Goal: Find contact information: Find contact information

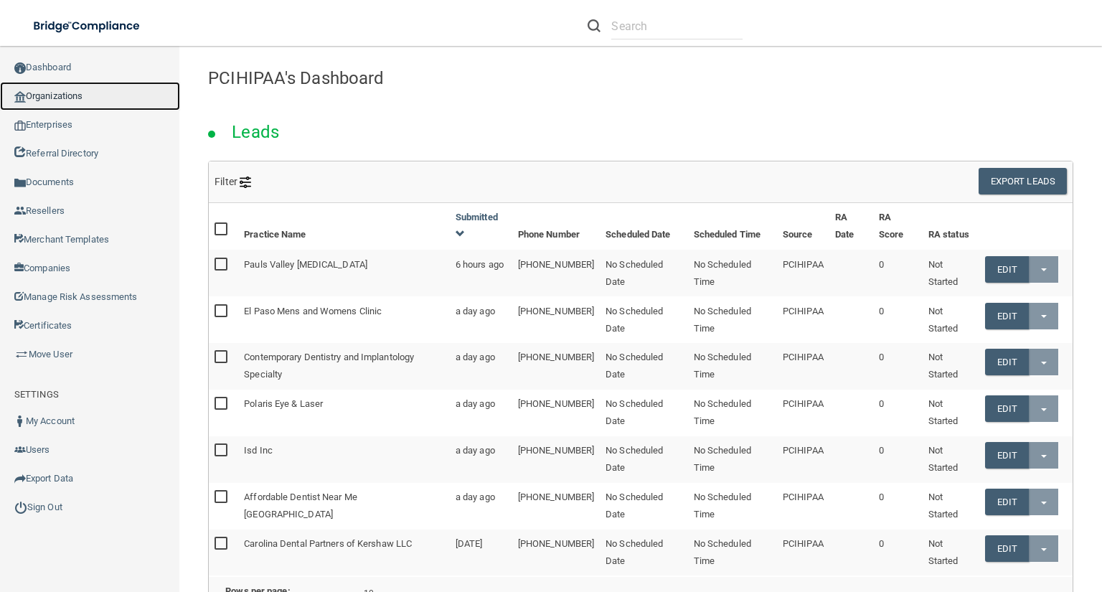
click at [123, 93] on link "Organizations" at bounding box center [90, 96] width 180 height 29
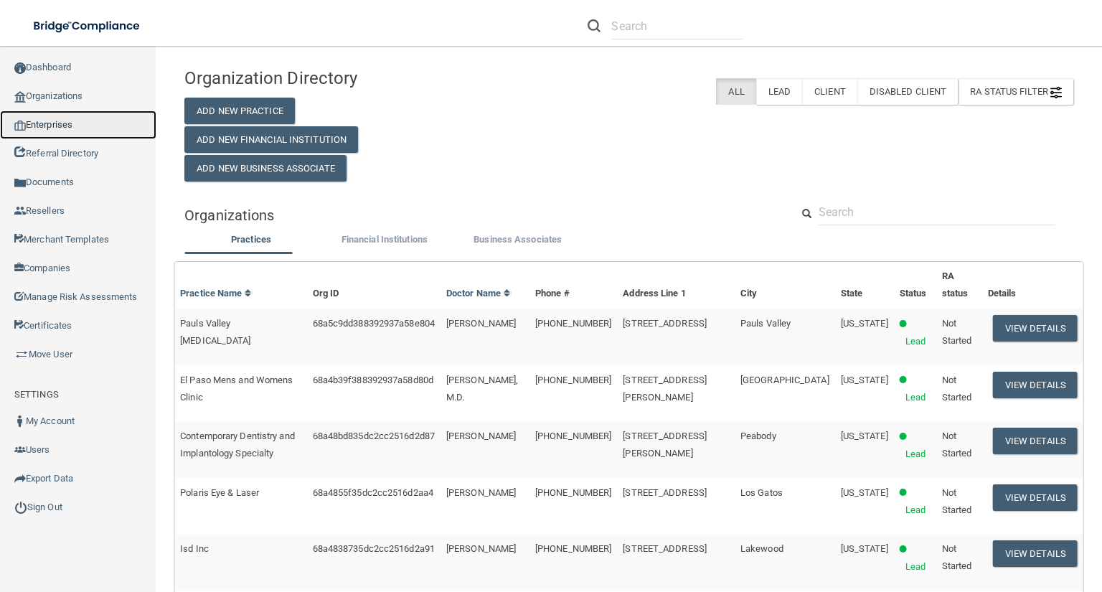
click at [145, 118] on link "Enterprises" at bounding box center [78, 124] width 156 height 29
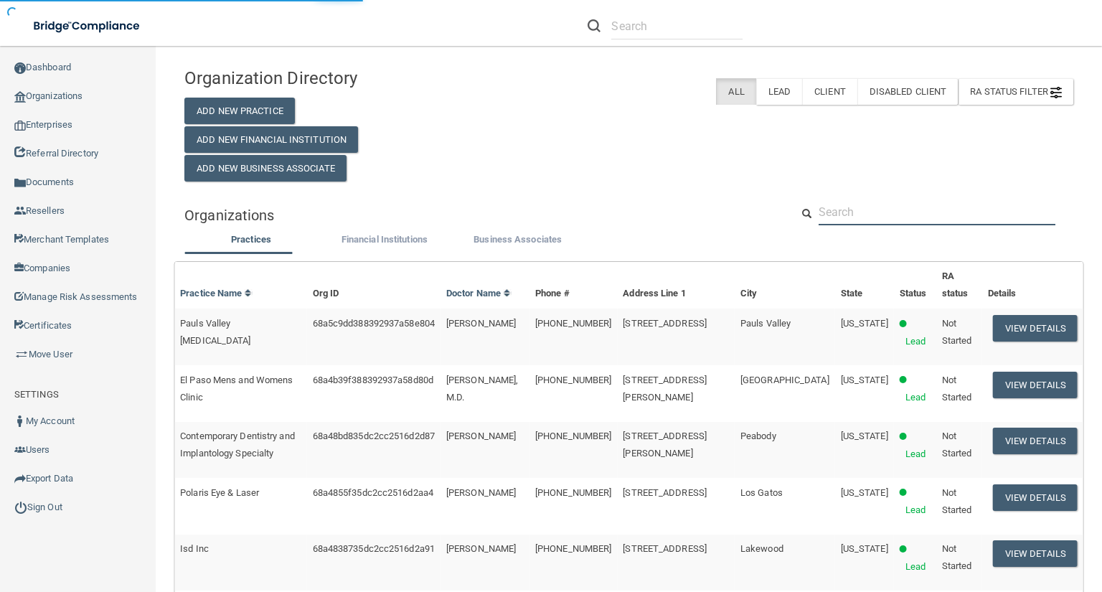
click at [838, 218] on input "text" at bounding box center [936, 212] width 237 height 27
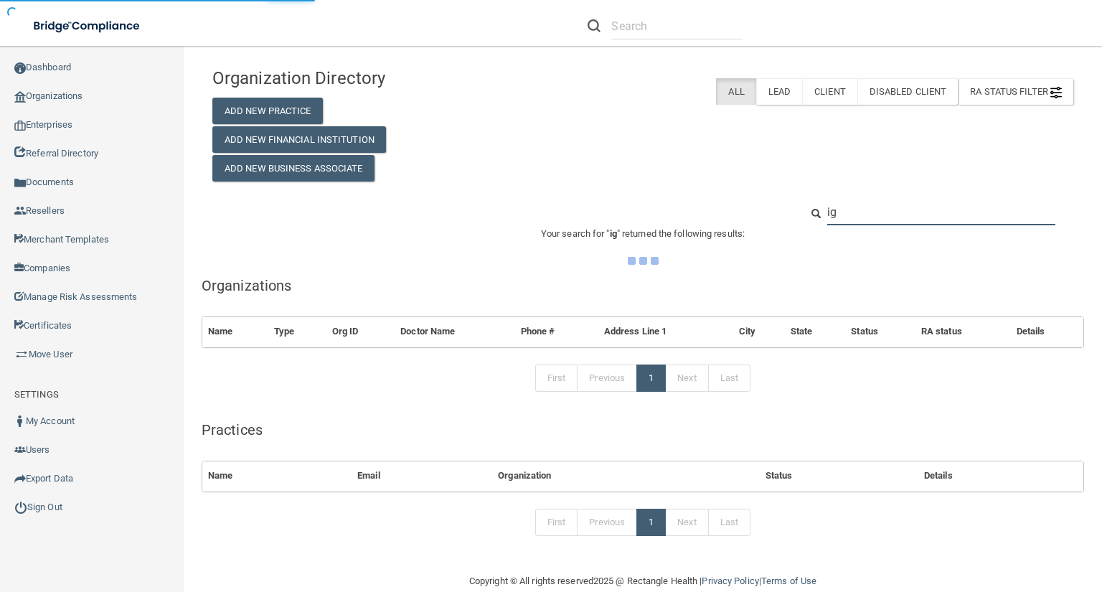
type input "i"
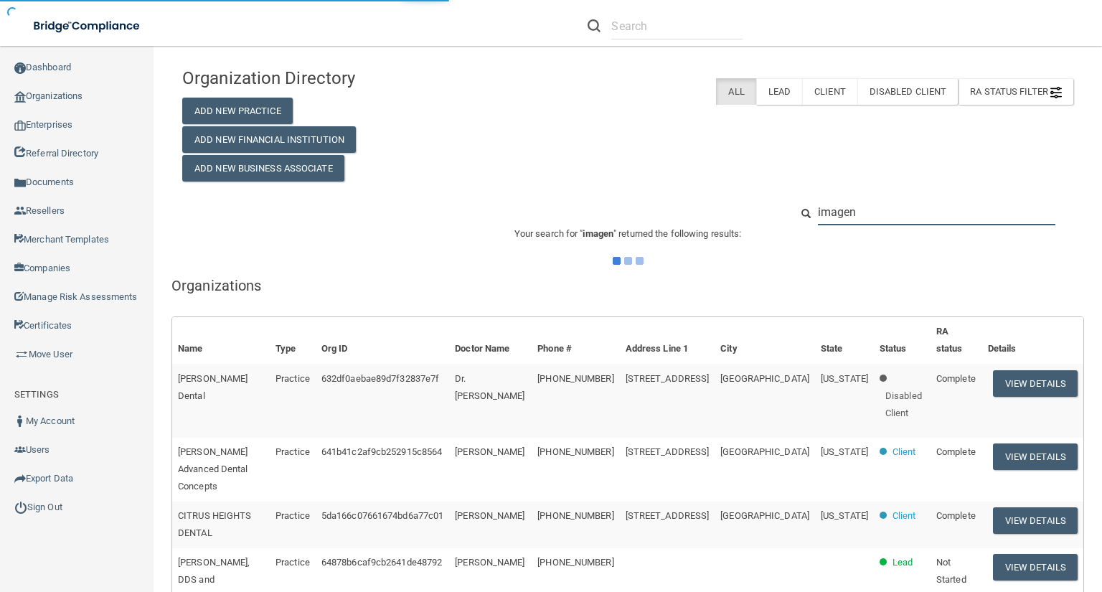
type input "imagen"
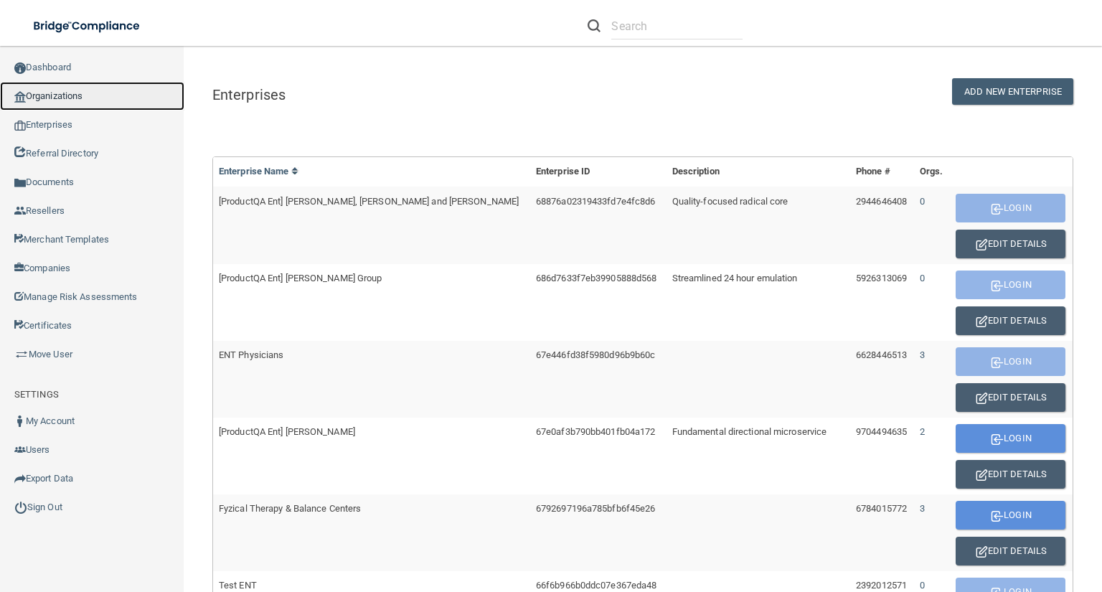
click at [143, 100] on link "Organizations" at bounding box center [92, 96] width 184 height 29
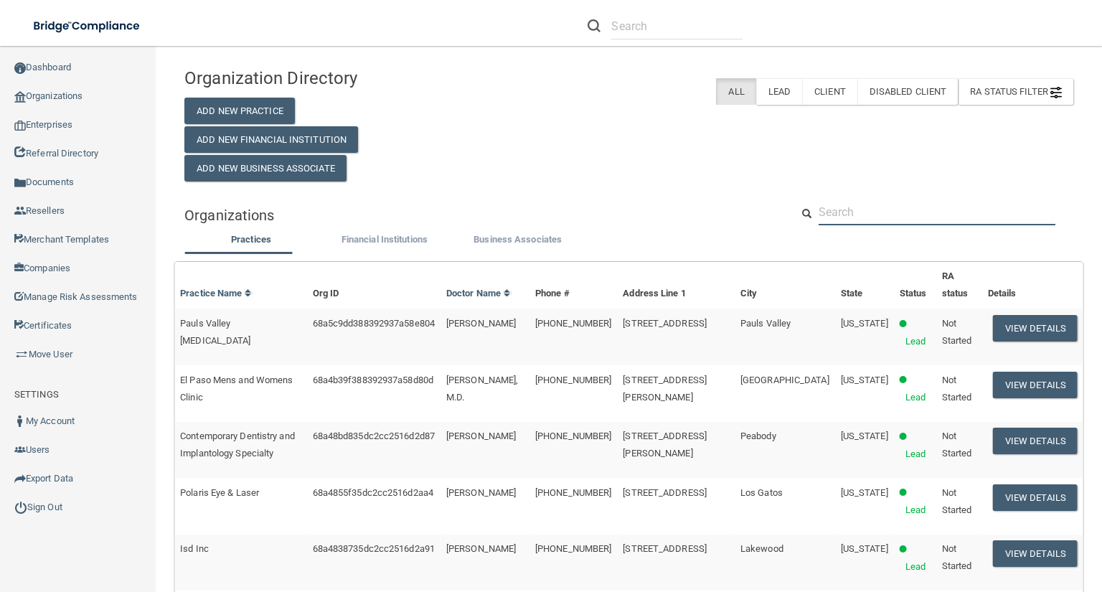
click at [901, 204] on input "text" at bounding box center [936, 212] width 237 height 27
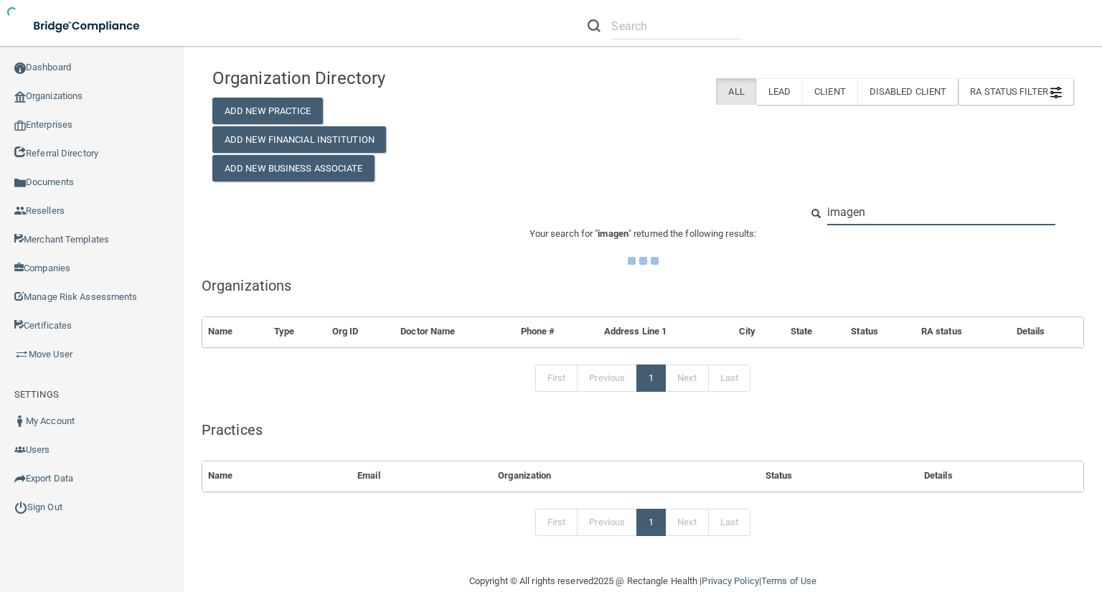
type input "imagen"
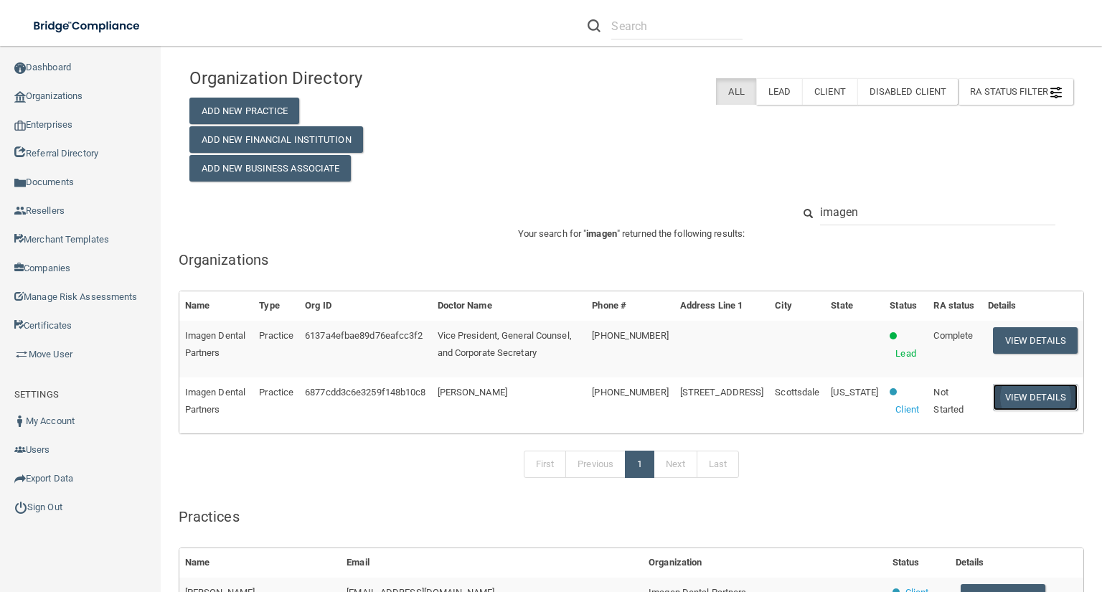
click at [993, 384] on button "View Details" at bounding box center [1035, 397] width 85 height 27
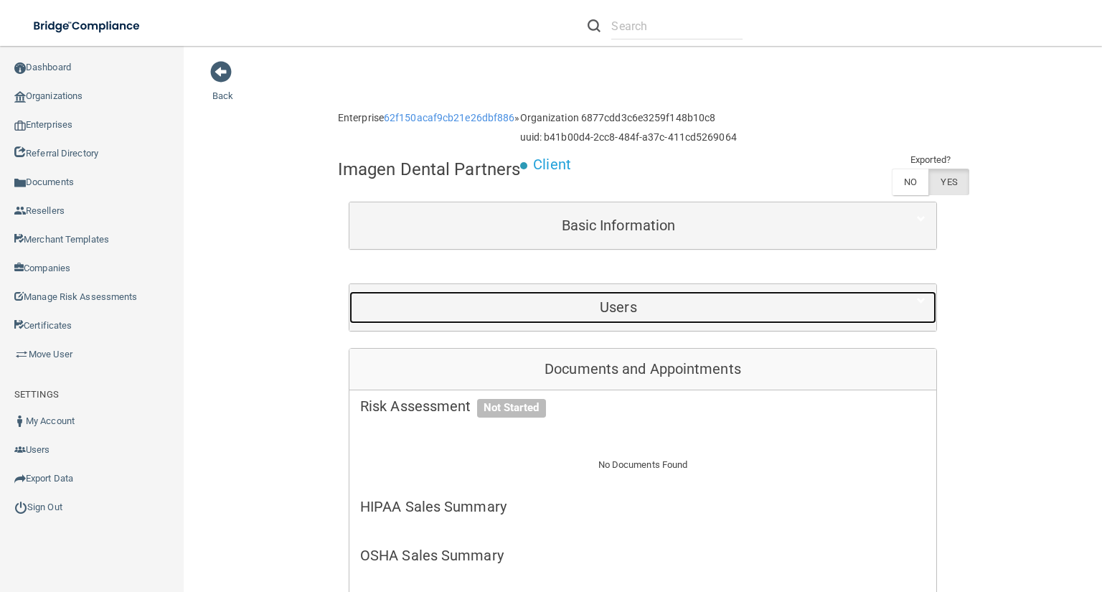
click at [546, 313] on h5 "Users" at bounding box center [618, 307] width 516 height 16
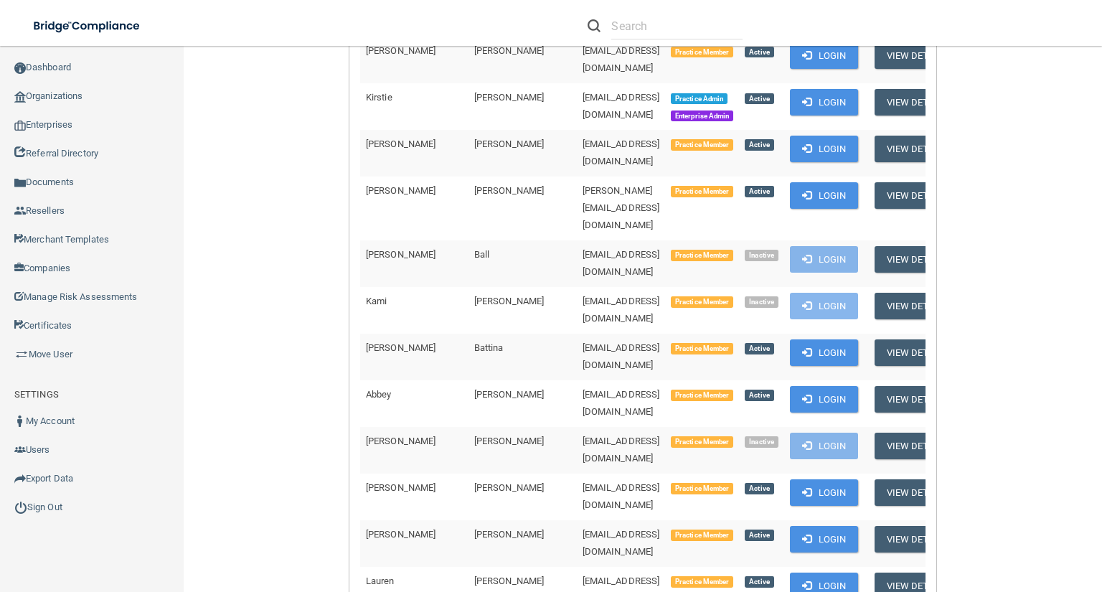
scroll to position [402, 0]
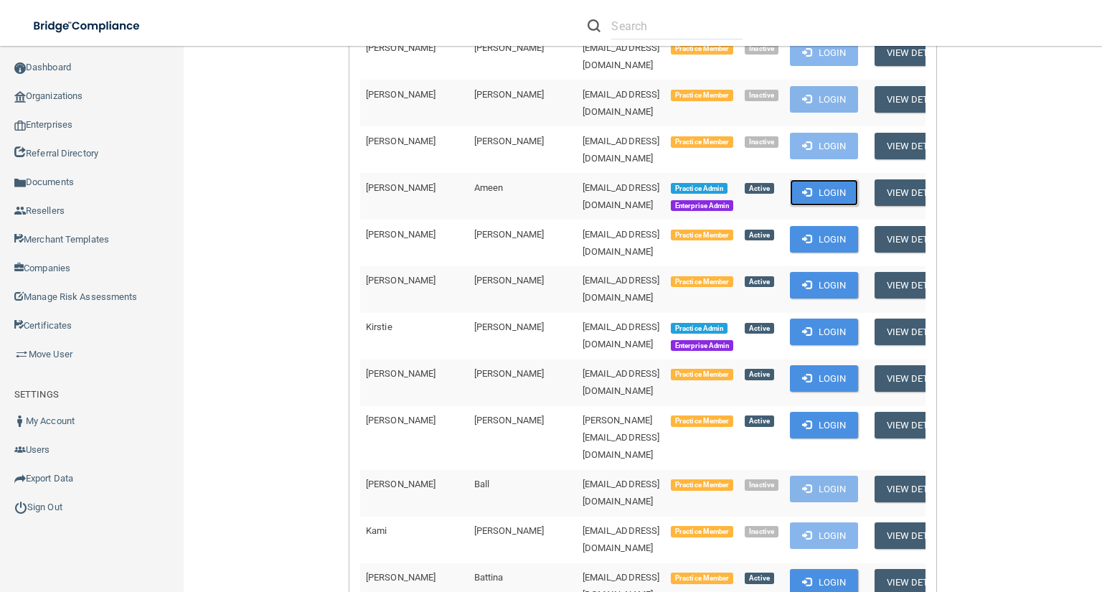
click at [811, 187] on span at bounding box center [806, 191] width 9 height 9
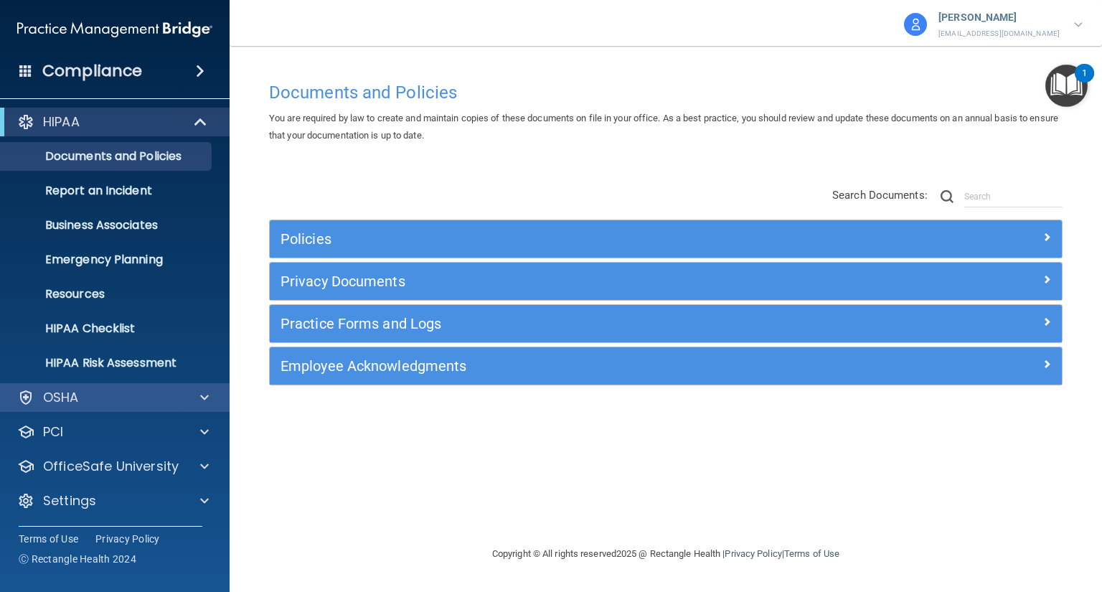
scroll to position [3, 0]
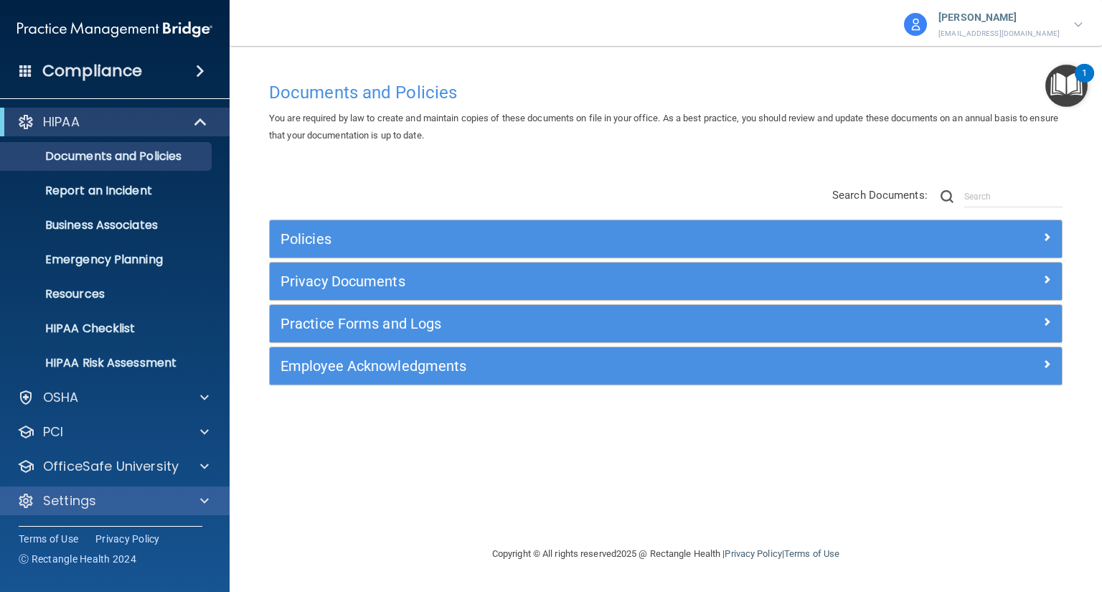
click at [158, 488] on div "Settings" at bounding box center [115, 500] width 230 height 29
click at [189, 495] on div at bounding box center [202, 500] width 36 height 17
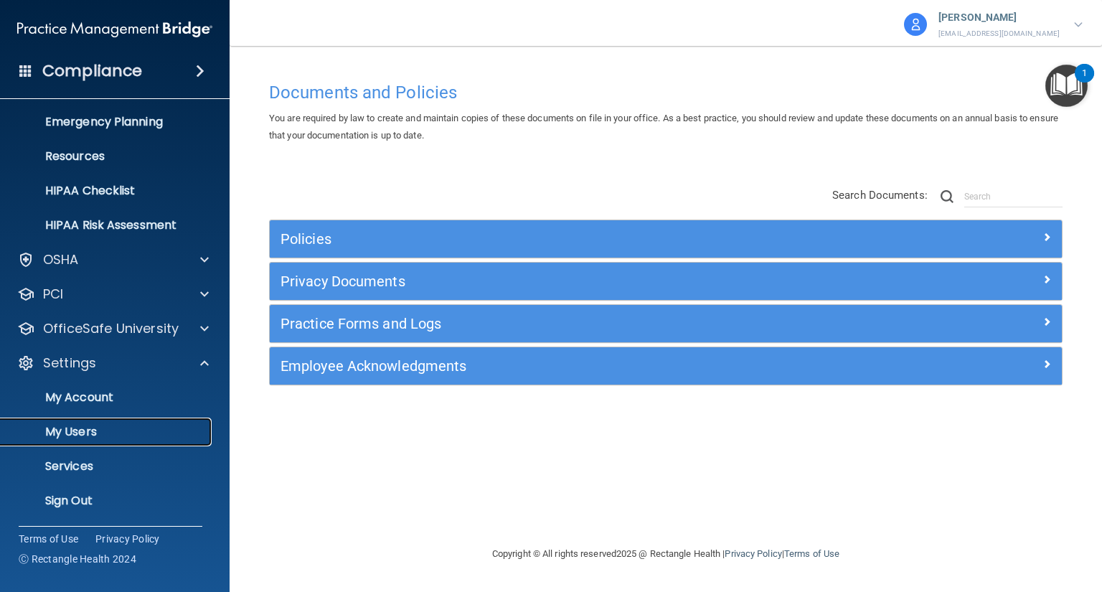
click at [109, 437] on p "My Users" at bounding box center [107, 432] width 196 height 14
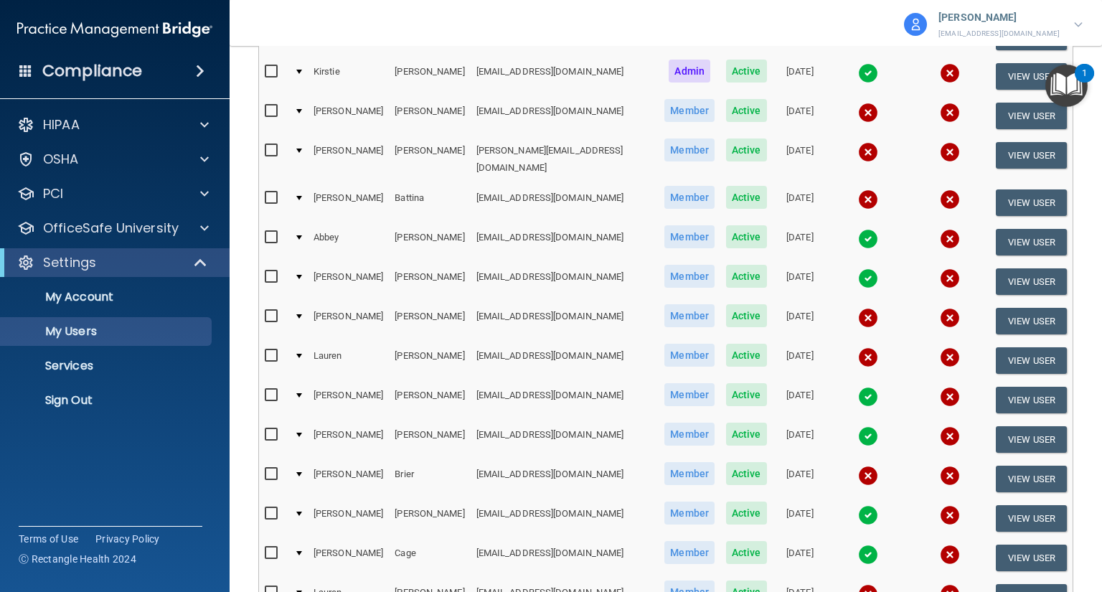
scroll to position [598, 0]
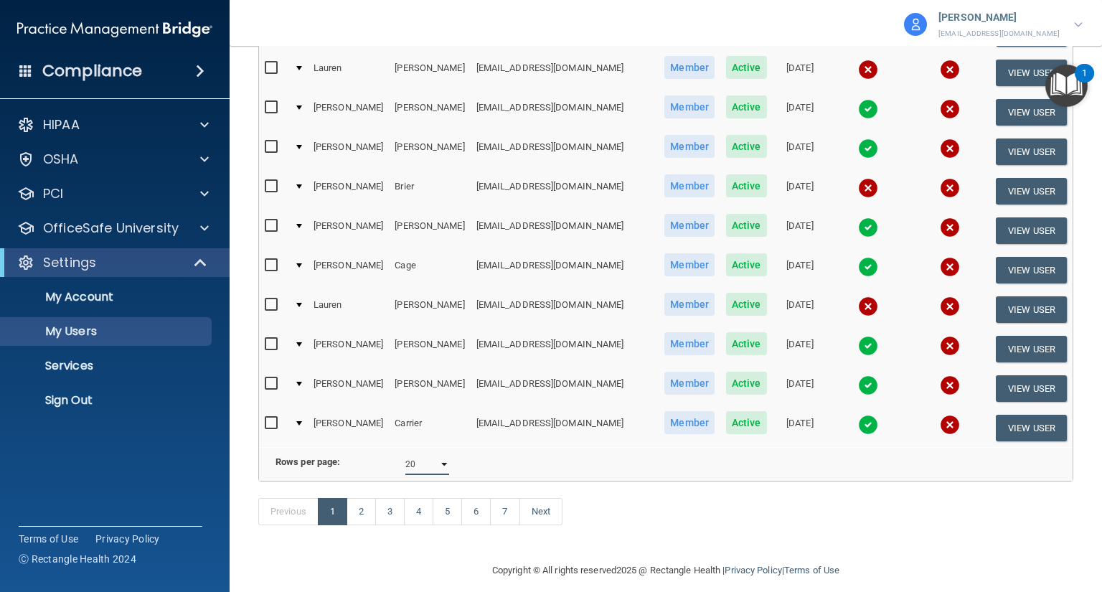
click at [422, 453] on select "10 20 30 40 all" at bounding box center [427, 464] width 44 height 22
select select "140"
click at [405, 453] on select "10 20 30 40 all" at bounding box center [427, 464] width 44 height 22
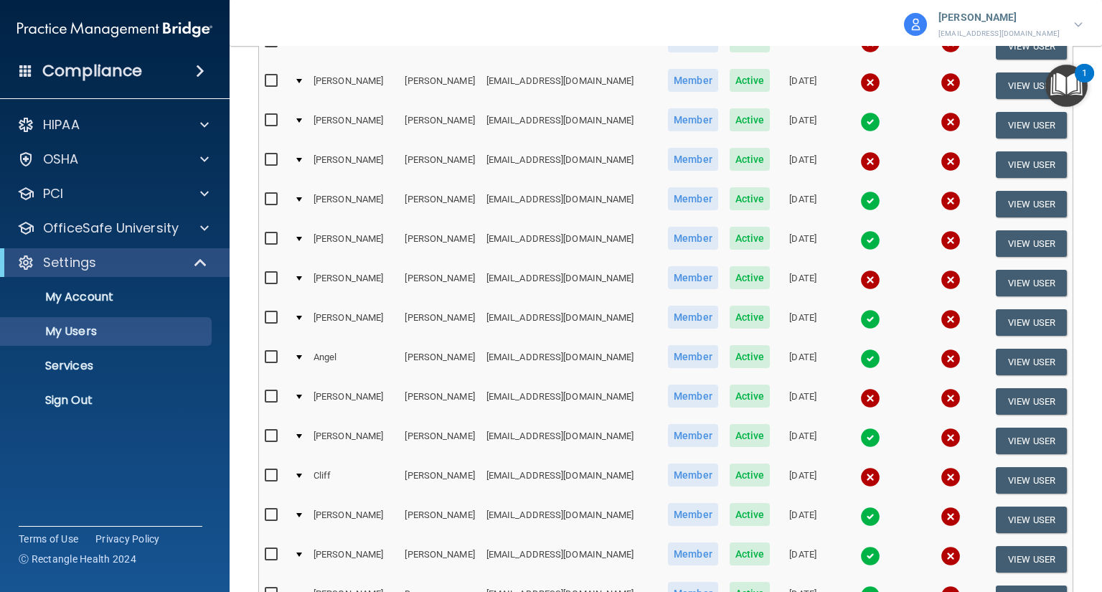
scroll to position [1033, 0]
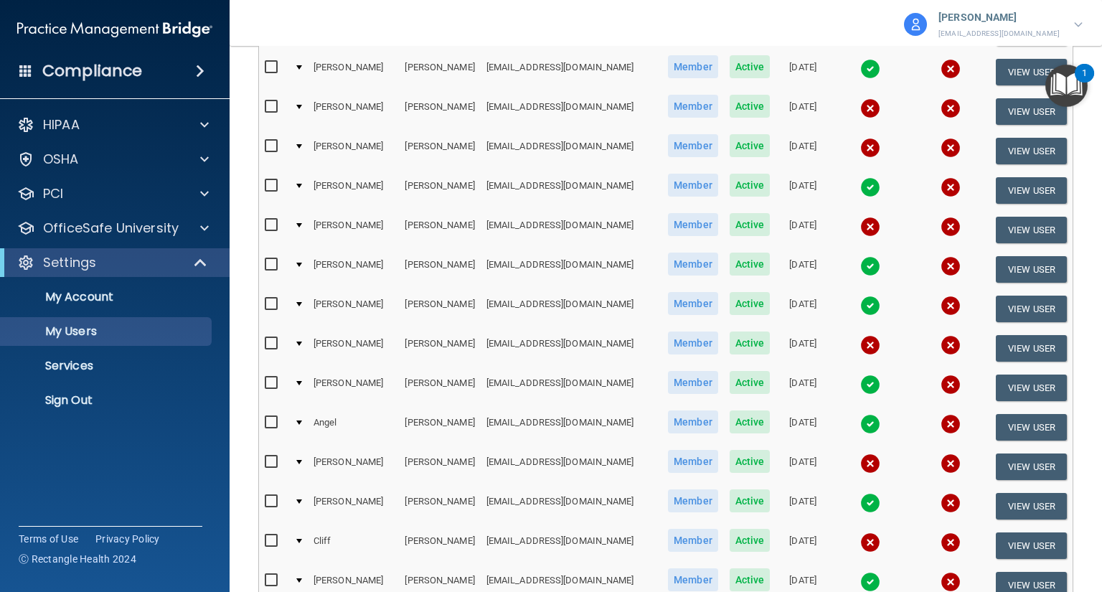
click at [860, 99] on img at bounding box center [870, 108] width 20 height 20
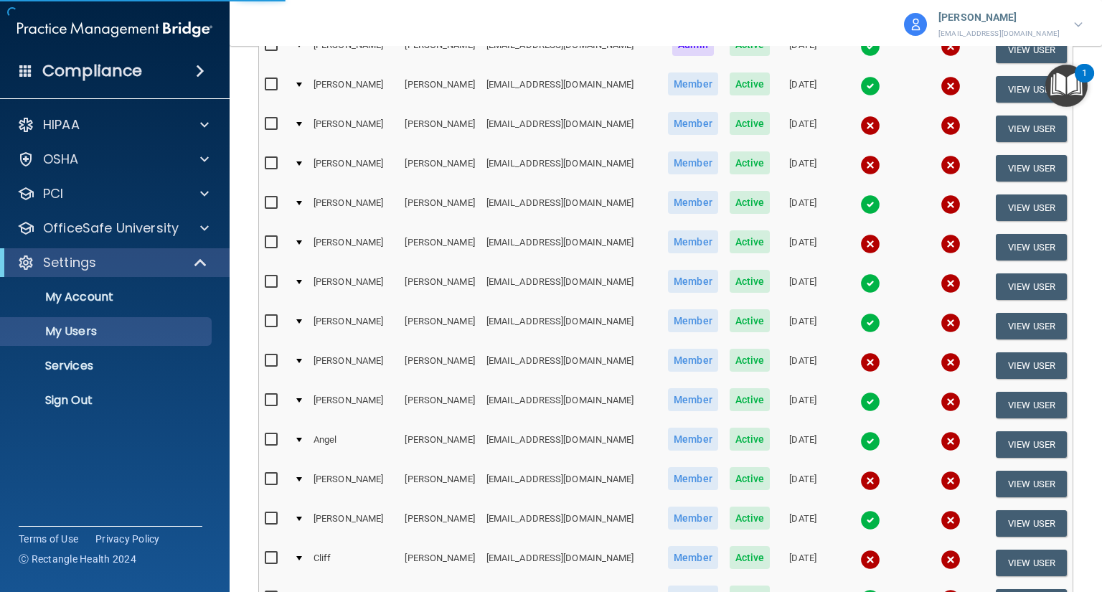
click at [860, 76] on img at bounding box center [870, 86] width 20 height 20
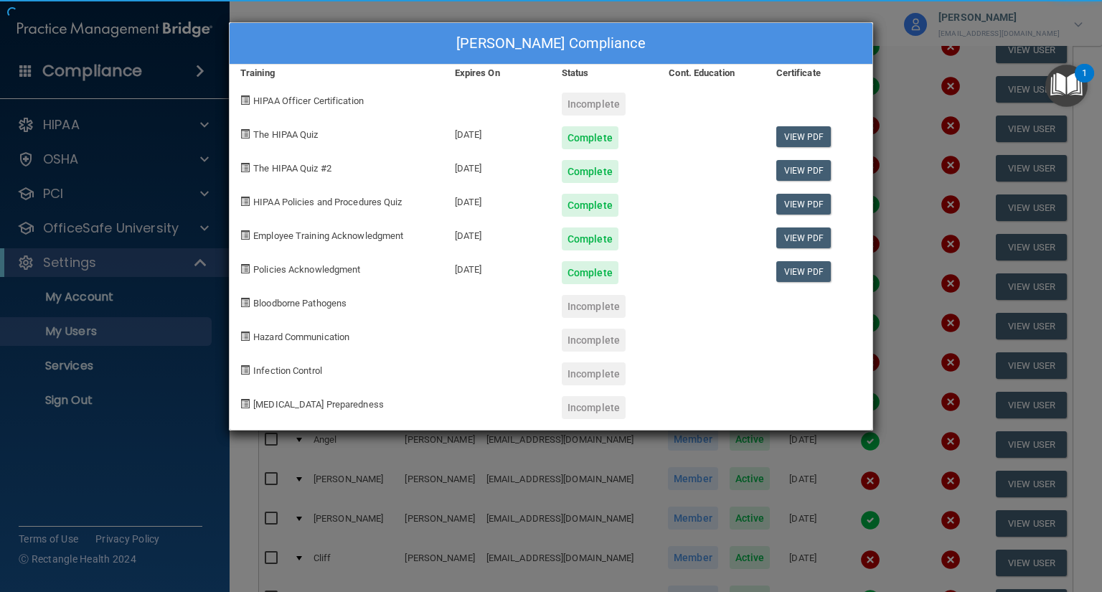
click at [752, 503] on div "[PERSON_NAME] Compliance Training Expires On Status Cont. Education Certificate…" at bounding box center [551, 296] width 1102 height 592
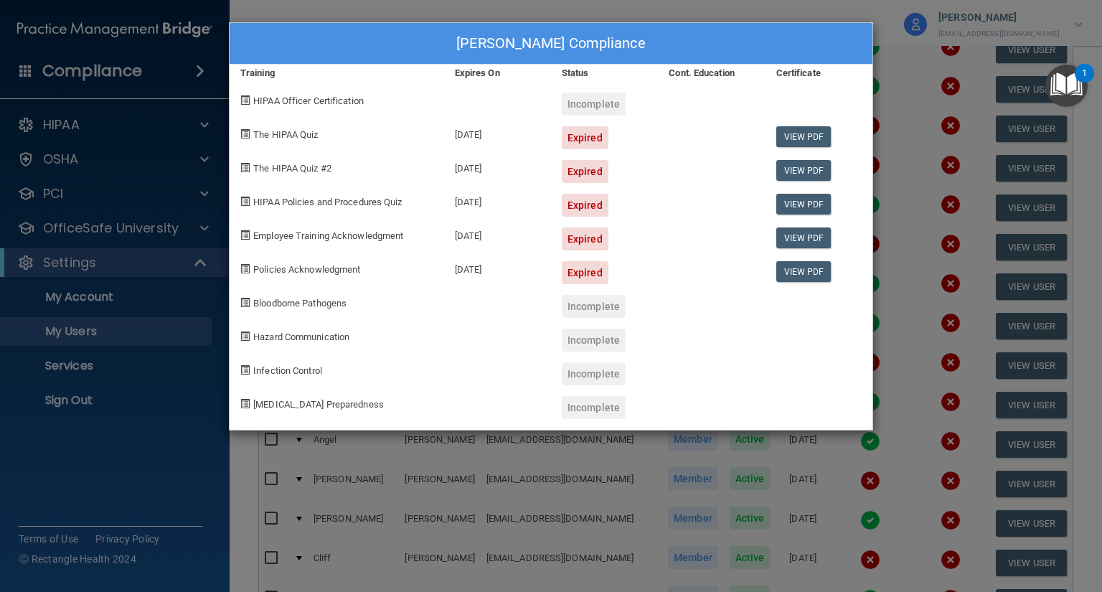
click at [754, 489] on div "[PERSON_NAME] Compliance Training Expires On Status Cont. Education Certificate…" at bounding box center [551, 296] width 1102 height 592
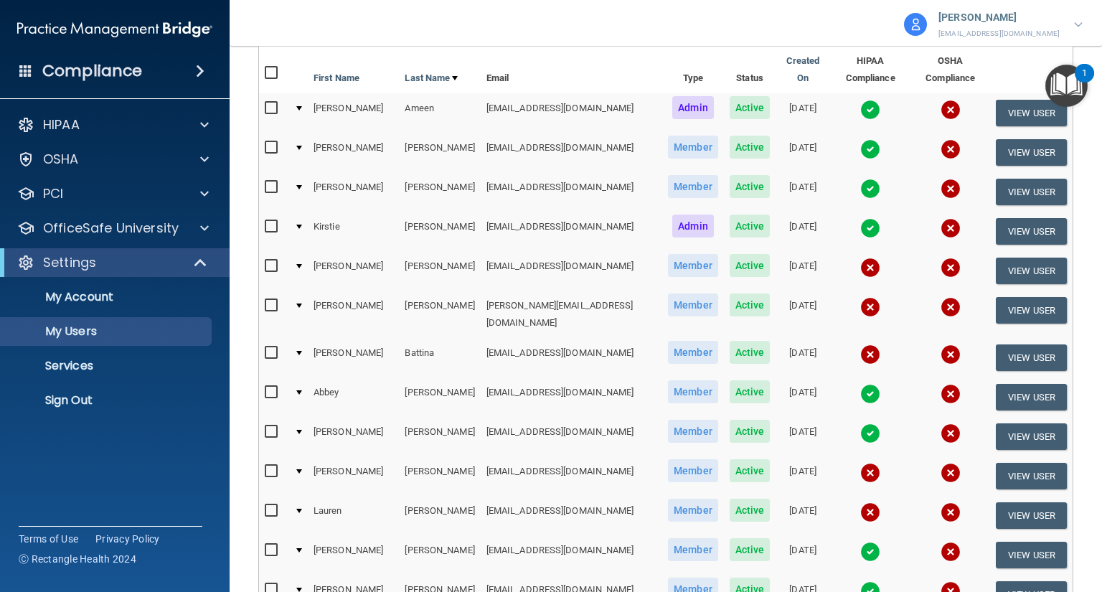
scroll to position [0, 0]
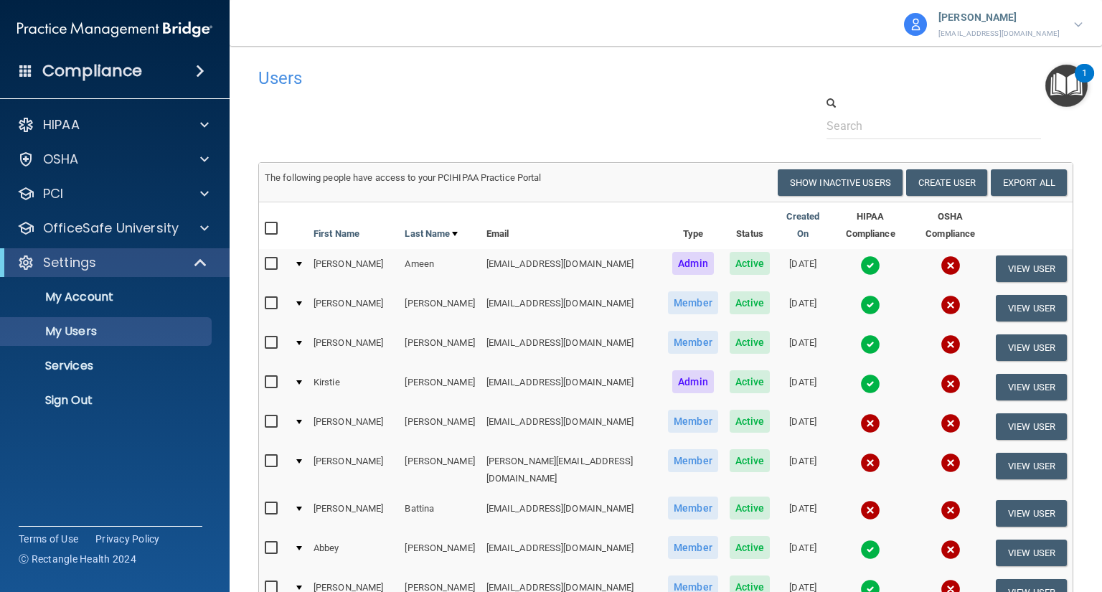
click at [860, 265] on img at bounding box center [870, 265] width 20 height 20
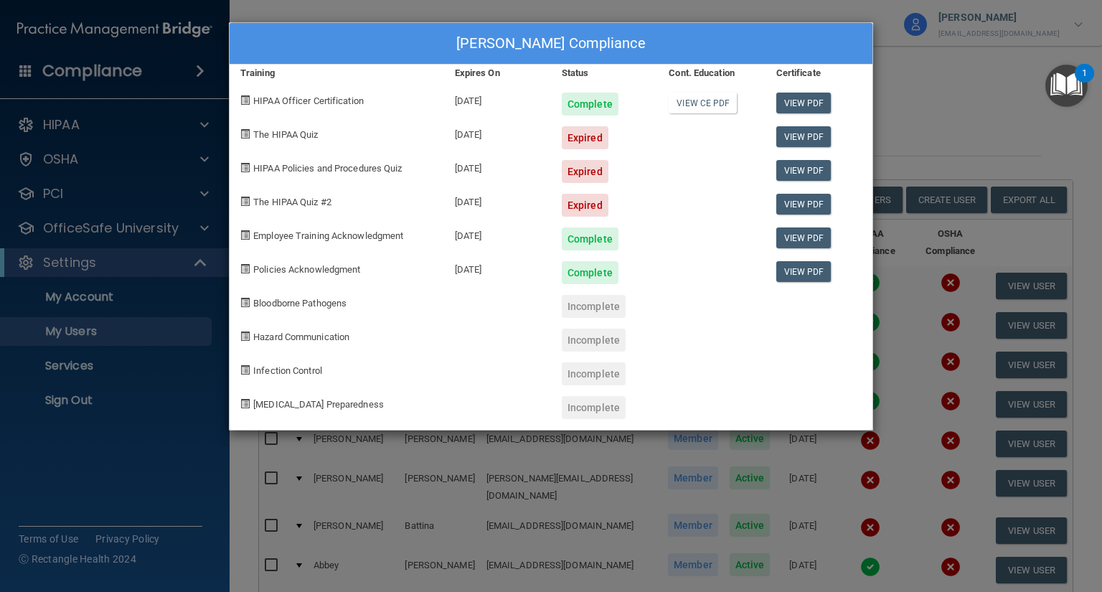
click at [607, 518] on div "[PERSON_NAME] Compliance Training Expires On Status Cont. Education Certificate…" at bounding box center [551, 296] width 1102 height 592
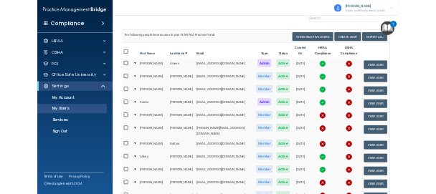
scroll to position [115, 0]
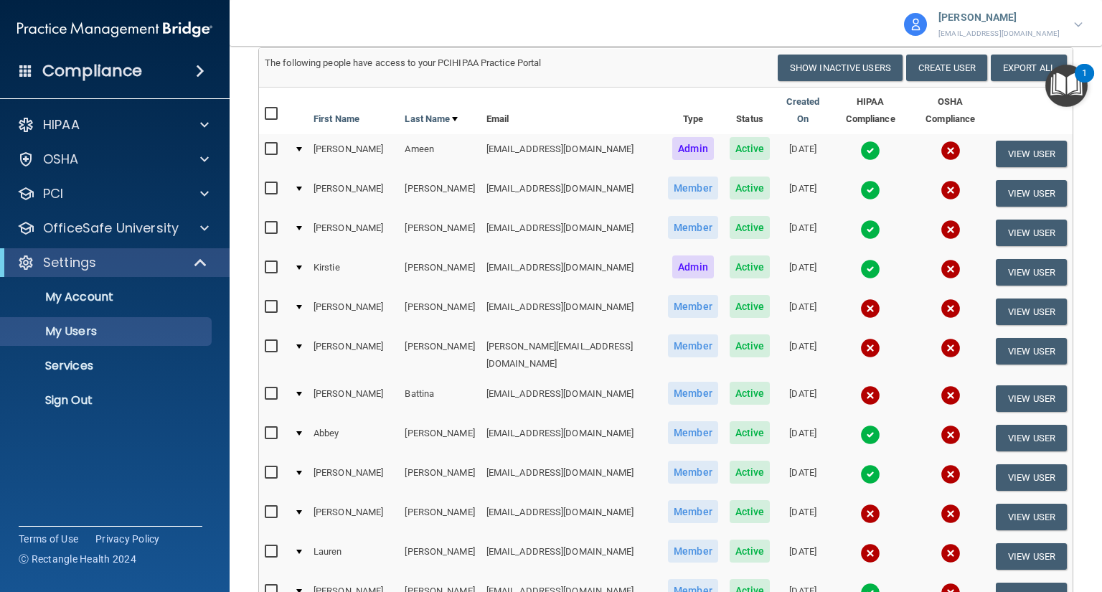
click at [522, 301] on td "[EMAIL_ADDRESS][DOMAIN_NAME]" at bounding box center [570, 311] width 181 height 39
copy td "[EMAIL_ADDRESS][DOMAIN_NAME]"
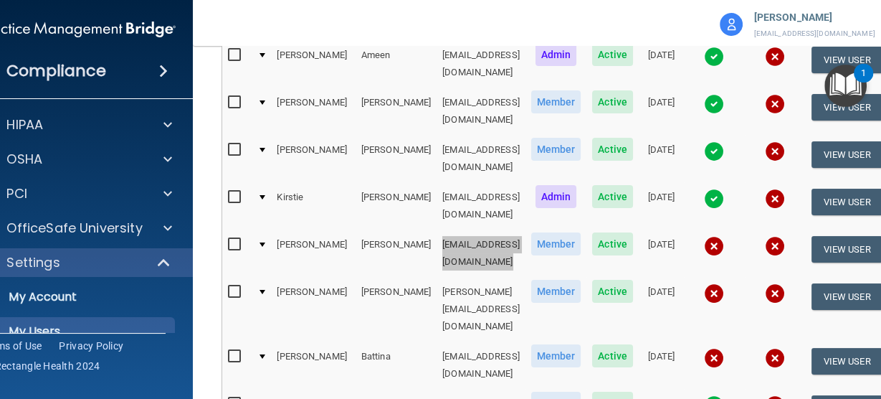
scroll to position [229, 0]
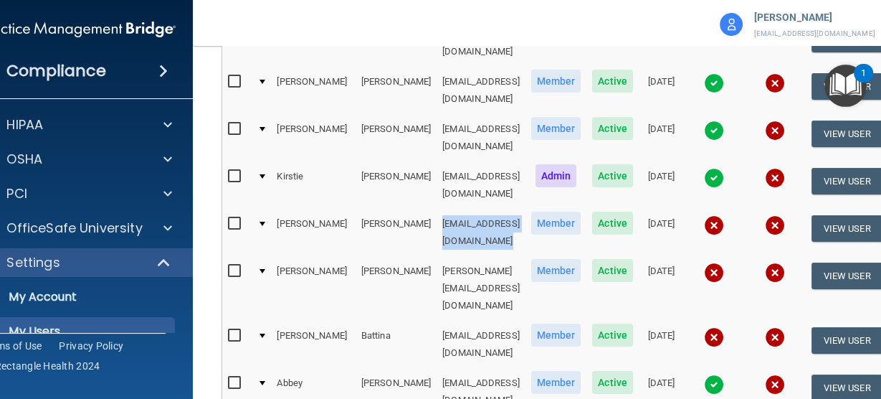
copy td "[EMAIL_ADDRESS][DOMAIN_NAME]"
click at [470, 256] on td "[PERSON_NAME][EMAIL_ADDRESS][DOMAIN_NAME]" at bounding box center [481, 288] width 89 height 65
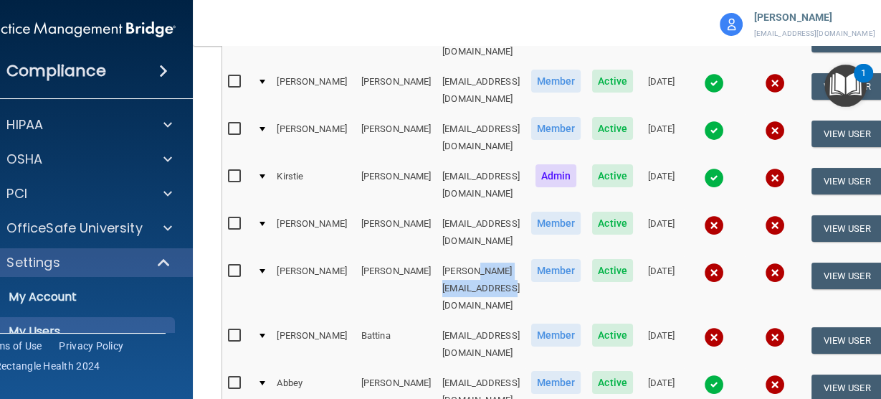
click at [470, 256] on td "[PERSON_NAME][EMAIL_ADDRESS][DOMAIN_NAME]" at bounding box center [481, 288] width 89 height 65
copy td "[PERSON_NAME][EMAIL_ADDRESS][DOMAIN_NAME]"
click at [724, 215] on img at bounding box center [714, 225] width 20 height 20
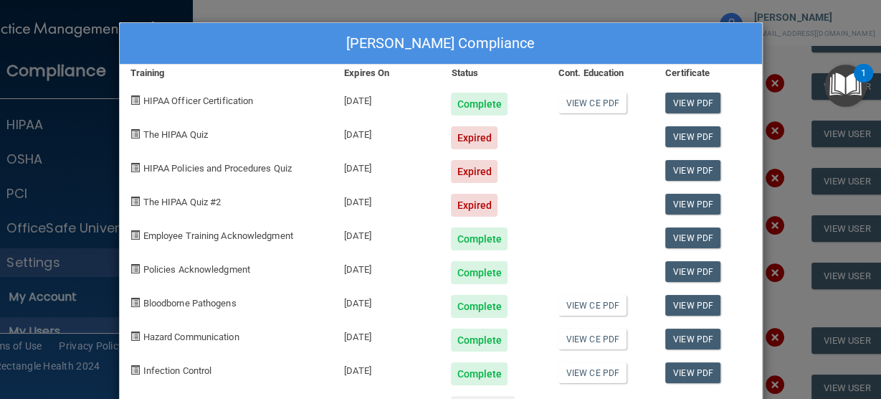
click at [478, 20] on div "[PERSON_NAME] Compliance Training Expires On Status Cont. Education Certificate…" at bounding box center [440, 199] width 881 height 399
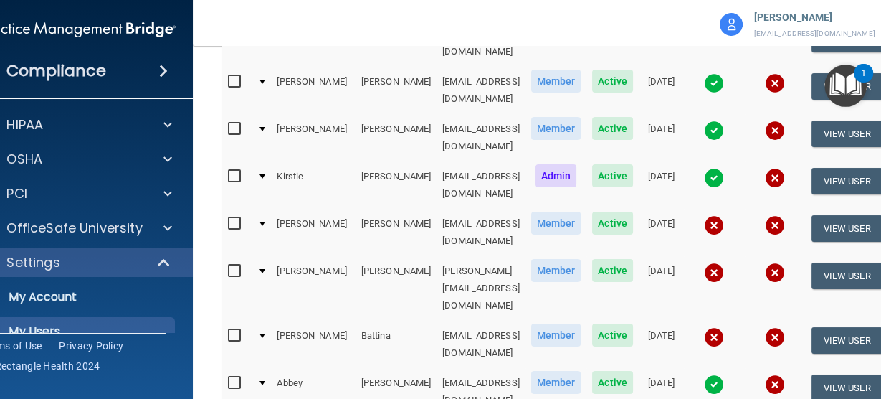
click at [724, 262] on img at bounding box center [714, 272] width 20 height 20
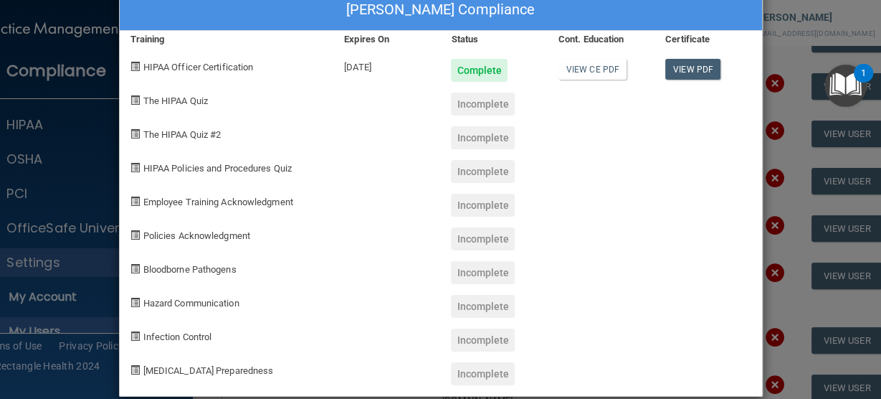
scroll to position [52, 0]
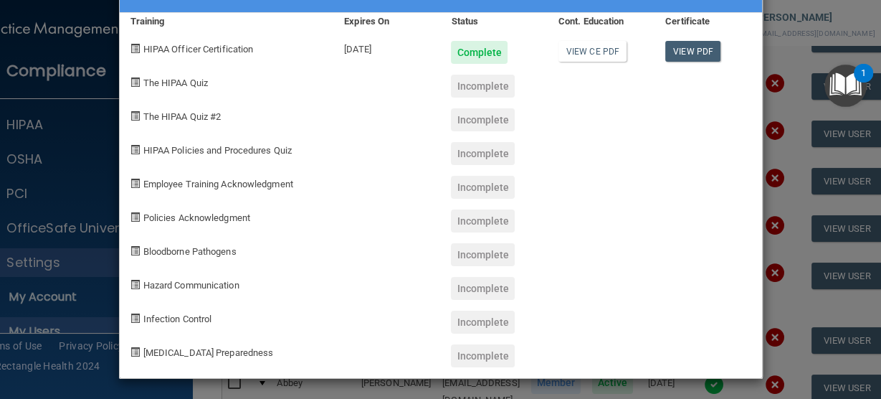
click at [610, 383] on div "[PERSON_NAME] Compliance Training Expires On Status Cont. Education Certificate…" at bounding box center [440, 199] width 881 height 399
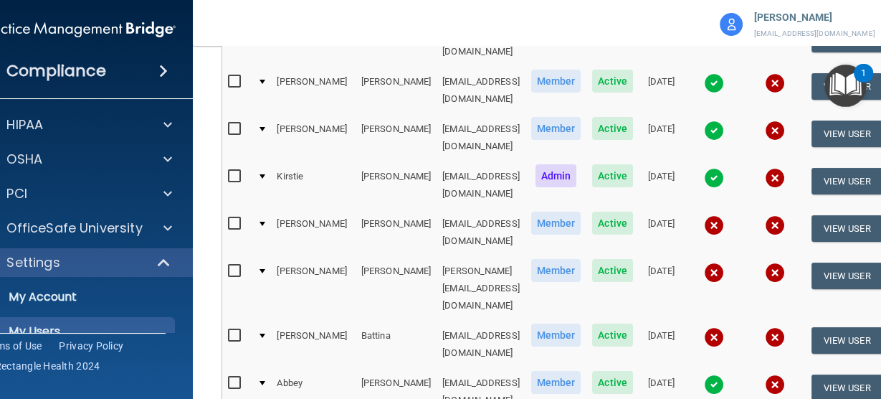
click at [724, 262] on img at bounding box center [714, 272] width 20 height 20
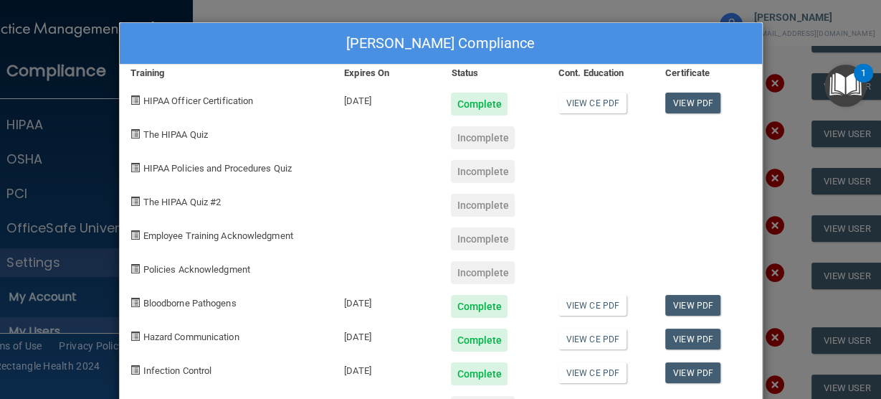
click at [792, 235] on div "[PERSON_NAME] Compliance Training Expires On Status Cont. Education Certificate…" at bounding box center [440, 199] width 881 height 399
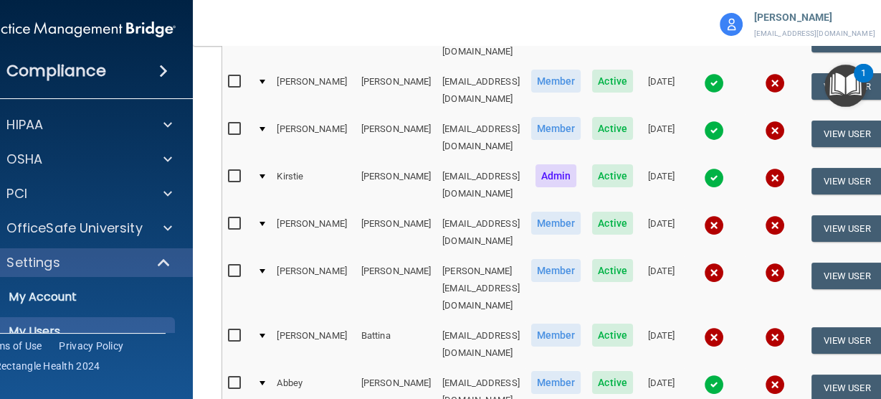
click at [724, 262] on img at bounding box center [714, 272] width 20 height 20
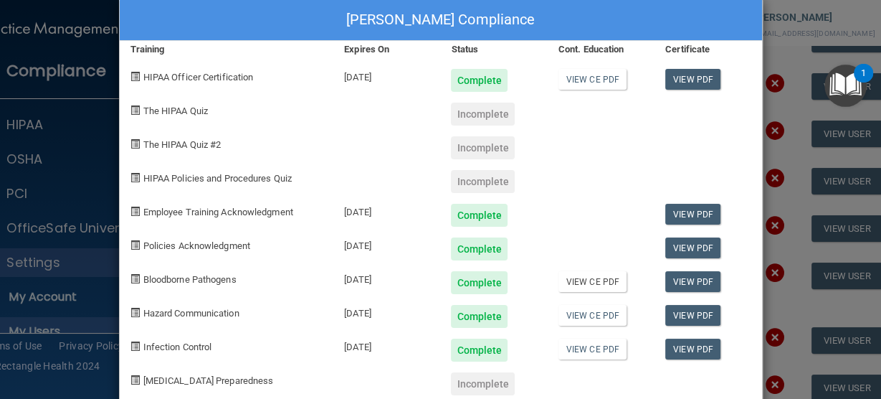
scroll to position [0, 0]
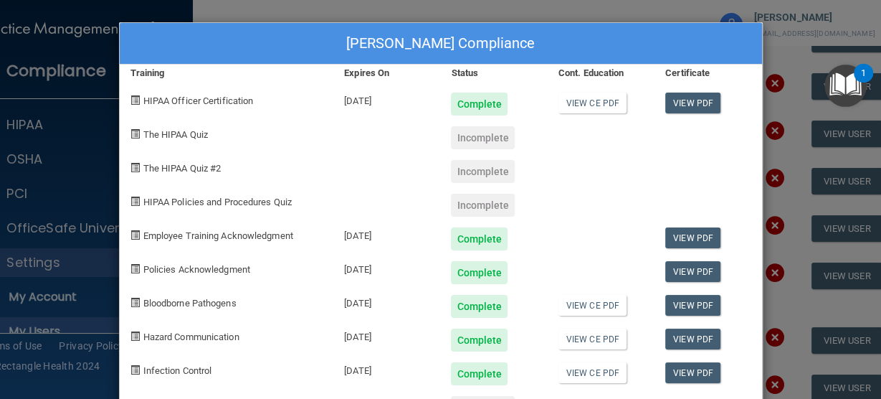
click at [795, 158] on div "[PERSON_NAME] Compliance Training Expires On Status Cont. Education Certificate…" at bounding box center [440, 199] width 881 height 399
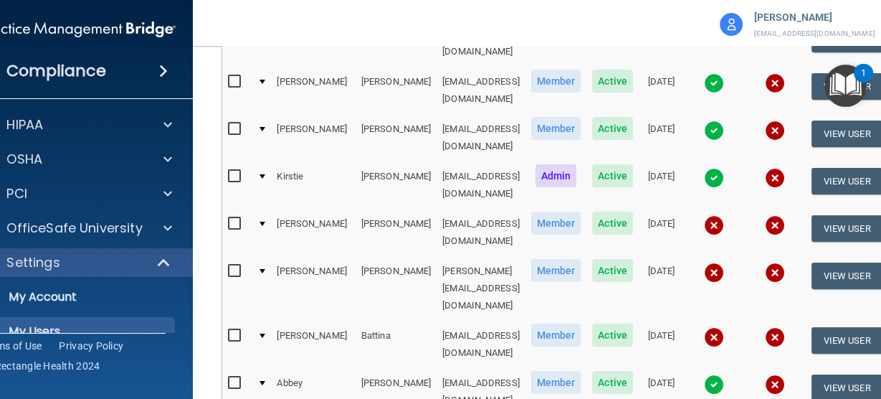
click at [724, 262] on img at bounding box center [714, 272] width 20 height 20
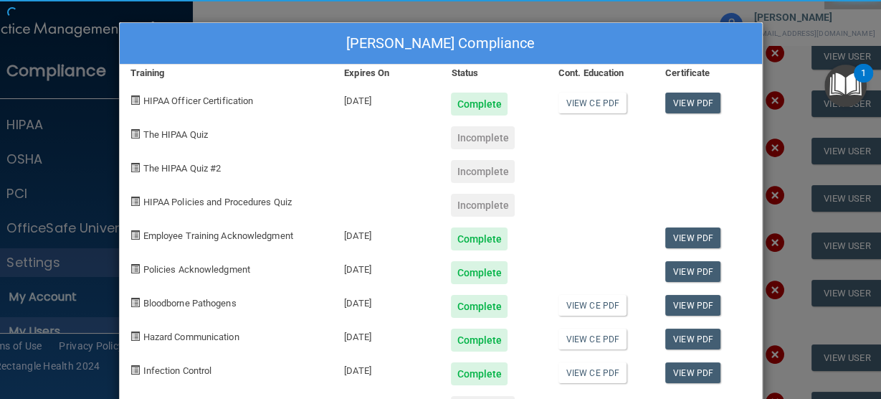
click at [762, 237] on body "Compliance HIPAA Documents and Policies Report an Incident Business Associates …" at bounding box center [440, 199] width 881 height 399
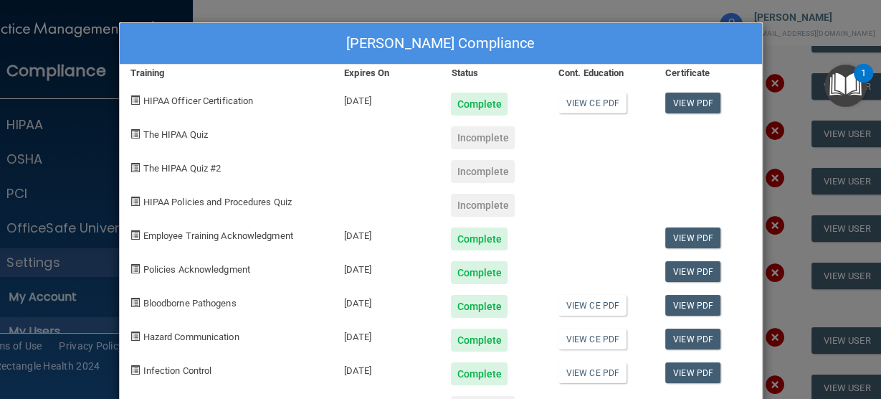
click at [798, 235] on div "[PERSON_NAME] Compliance Training Expires On Status Cont. Education Certificate…" at bounding box center [440, 199] width 881 height 399
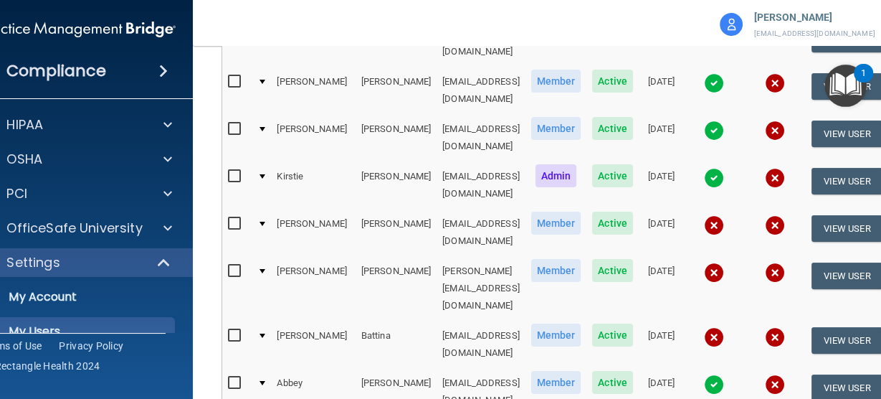
click at [437, 70] on td "[EMAIL_ADDRESS][DOMAIN_NAME]" at bounding box center [481, 90] width 89 height 47
drag, startPoint x: 423, startPoint y: 70, endPoint x: 356, endPoint y: 96, distance: 71.8
click at [437, 96] on td "[EMAIL_ADDRESS][DOMAIN_NAME]" at bounding box center [481, 90] width 89 height 47
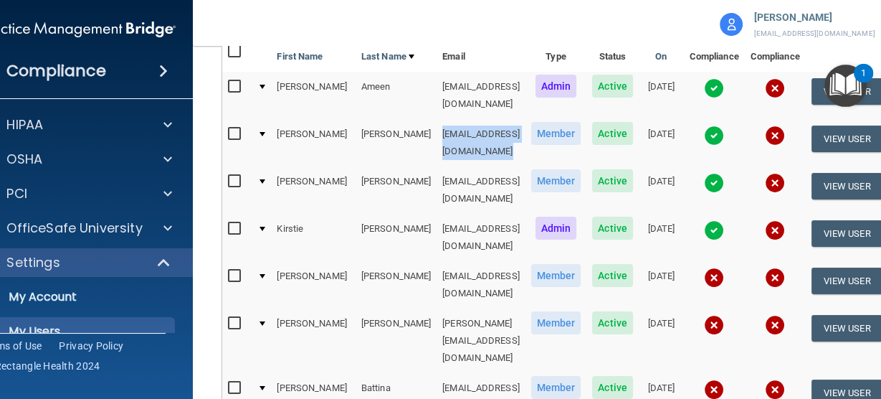
scroll to position [57, 0]
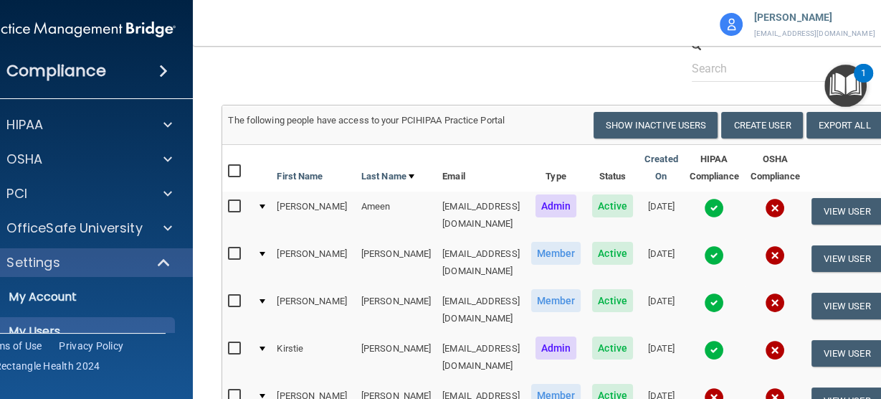
click at [437, 203] on td "[EMAIL_ADDRESS][DOMAIN_NAME]" at bounding box center [481, 214] width 89 height 47
copy td "[EMAIL_ADDRESS][DOMAIN_NAME]"
click at [437, 252] on td "[EMAIL_ADDRESS][DOMAIN_NAME]" at bounding box center [481, 262] width 89 height 47
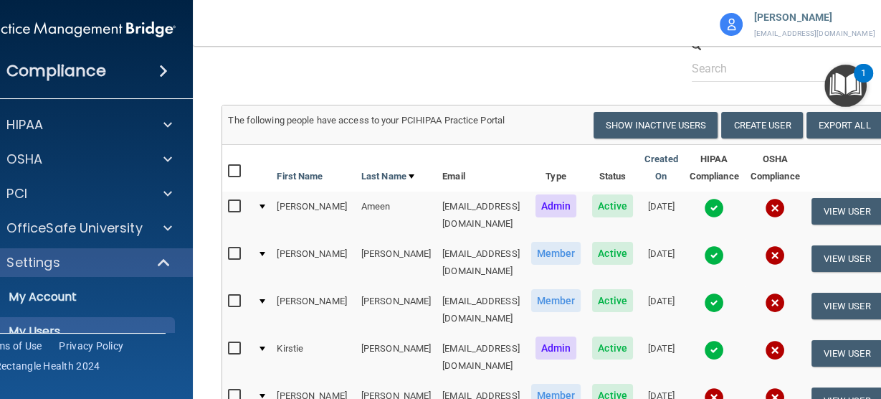
click at [437, 252] on td "[EMAIL_ADDRESS][DOMAIN_NAME]" at bounding box center [481, 262] width 89 height 47
copy td "[EMAIL_ADDRESS][DOMAIN_NAME]"
click at [437, 287] on td "[EMAIL_ADDRESS][DOMAIN_NAME]" at bounding box center [481, 309] width 89 height 47
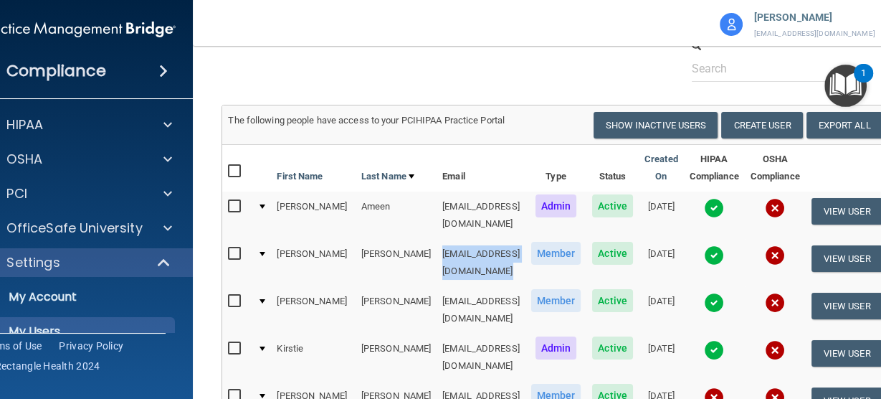
click at [437, 287] on td "[EMAIL_ADDRESS][DOMAIN_NAME]" at bounding box center [481, 309] width 89 height 47
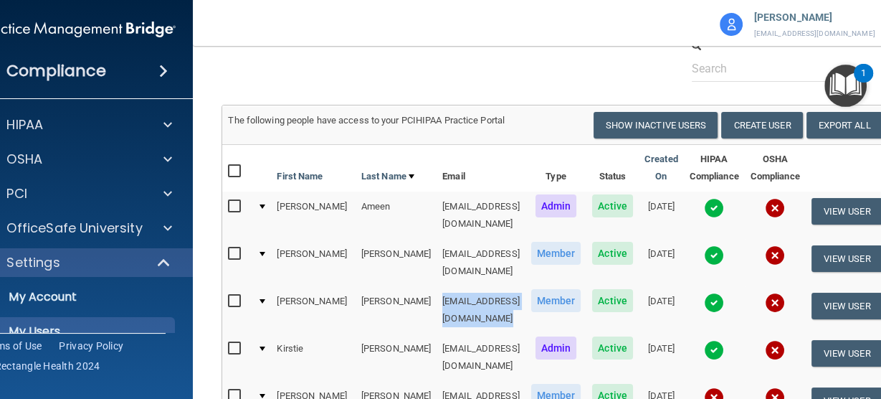
click at [437, 287] on td "[EMAIL_ADDRESS][DOMAIN_NAME]" at bounding box center [481, 309] width 89 height 47
copy td "[EMAIL_ADDRESS][DOMAIN_NAME]"
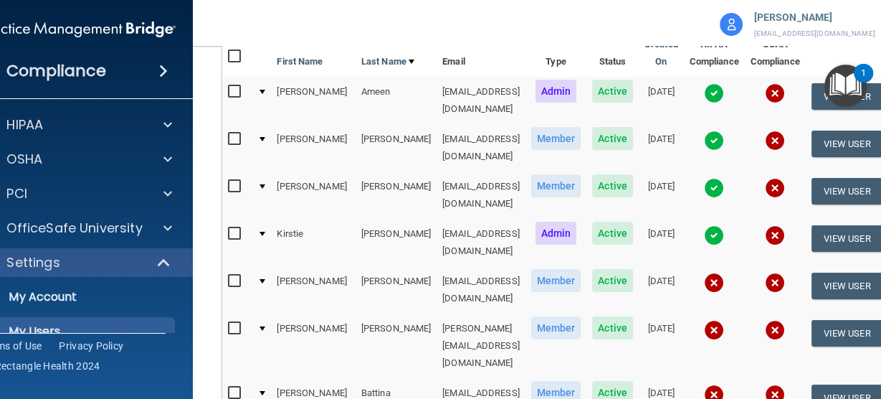
click at [468, 219] on td "[EMAIL_ADDRESS][DOMAIN_NAME]" at bounding box center [481, 242] width 89 height 47
copy td "[EMAIL_ADDRESS][DOMAIN_NAME]"
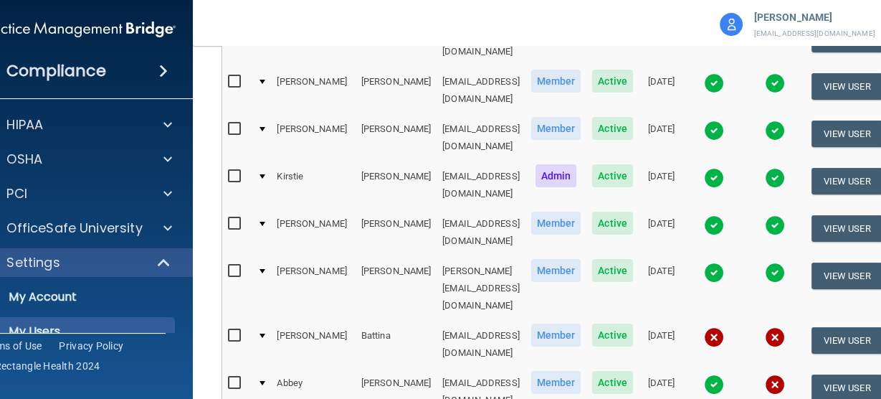
scroll to position [287, 0]
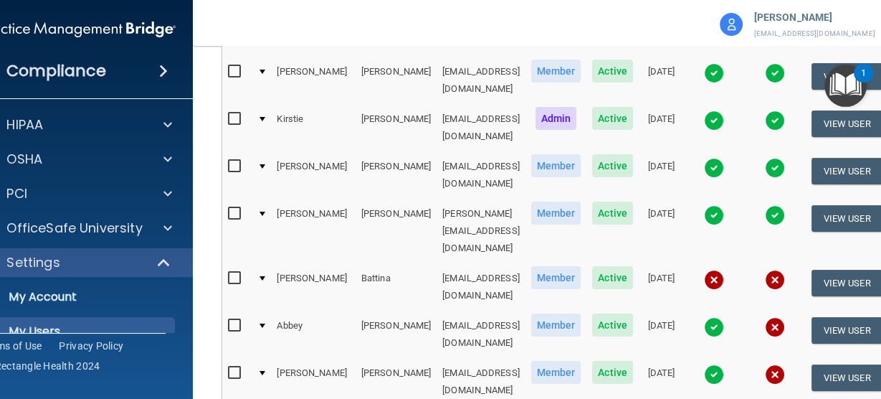
click at [478, 263] on td "[EMAIL_ADDRESS][DOMAIN_NAME]" at bounding box center [481, 286] width 89 height 47
copy td "[EMAIL_ADDRESS][DOMAIN_NAME]"
click at [743, 263] on td at bounding box center [714, 286] width 61 height 47
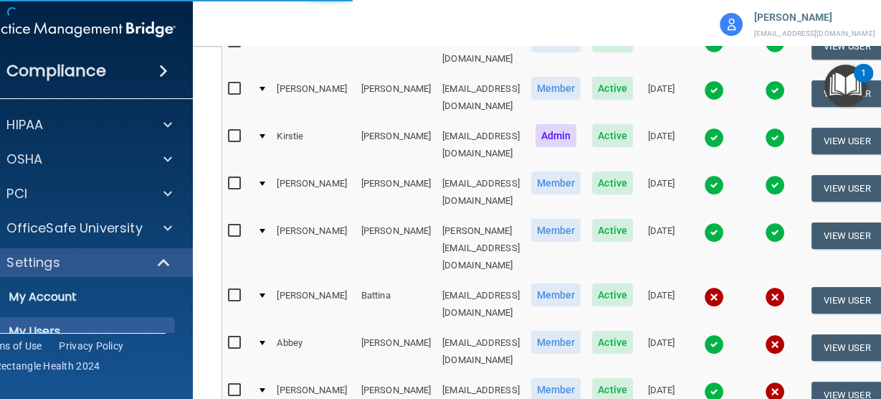
click at [724, 287] on img at bounding box center [714, 297] width 20 height 20
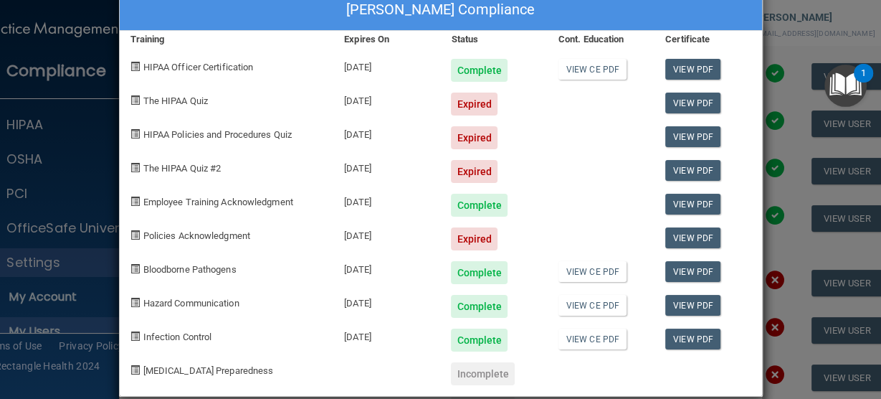
scroll to position [52, 0]
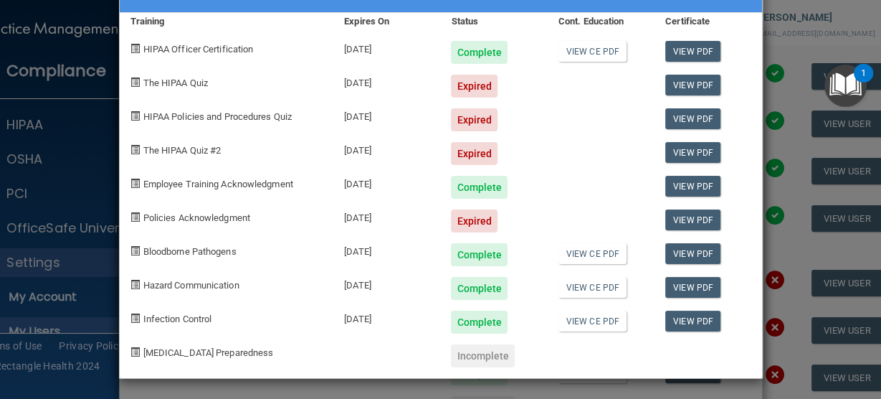
click at [563, 386] on div "Kelly Battina's Compliance Training Expires On Status Cont. Education Certifica…" at bounding box center [440, 199] width 881 height 399
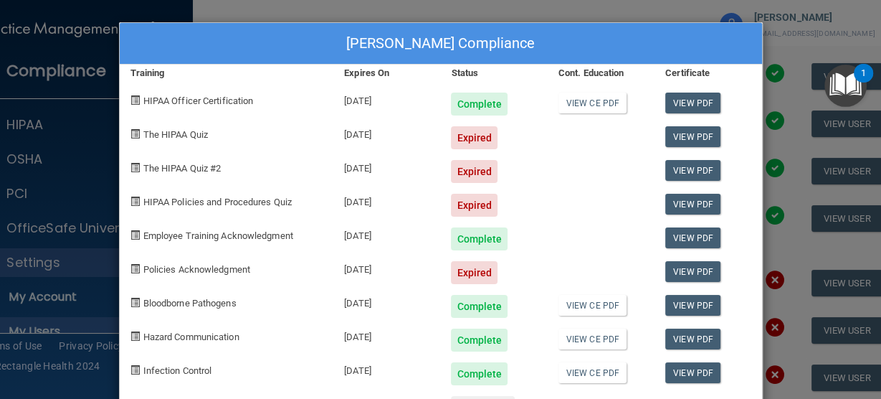
click at [425, 4] on div "Kelly Battina's Compliance Training Expires On Status Cont. Education Certifica…" at bounding box center [440, 199] width 881 height 399
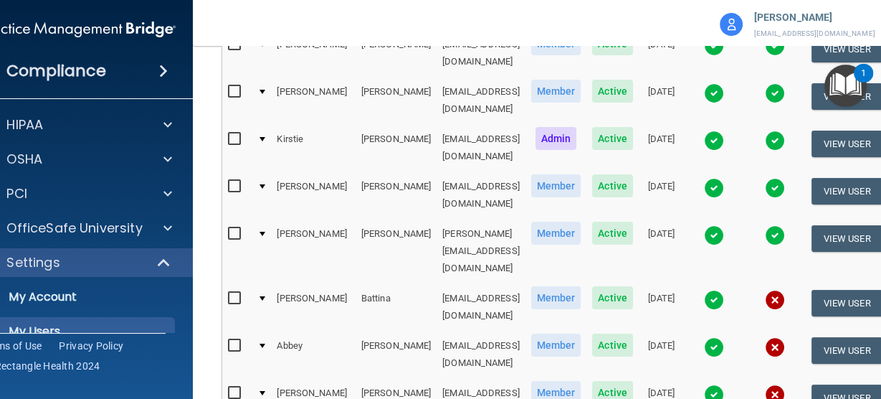
scroll to position [287, 0]
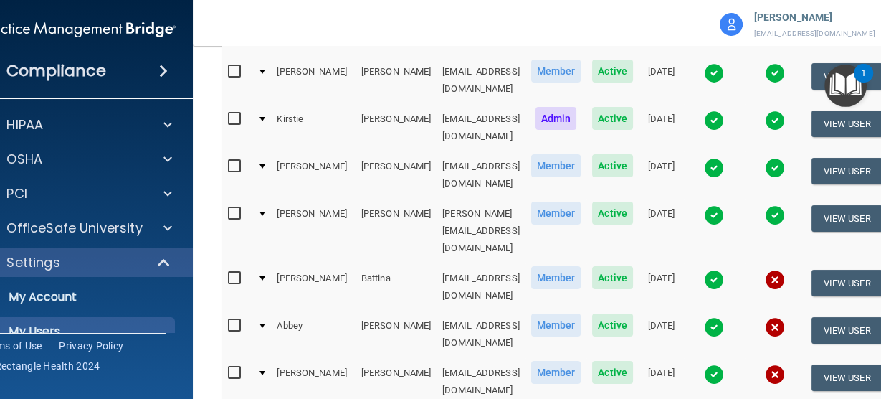
click at [453, 263] on td "[EMAIL_ADDRESS][DOMAIN_NAME]" at bounding box center [481, 286] width 89 height 47
copy td "[EMAIL_ADDRESS][DOMAIN_NAME]"
click at [495, 311] on td "[EMAIL_ADDRESS][DOMAIN_NAME]" at bounding box center [481, 334] width 89 height 47
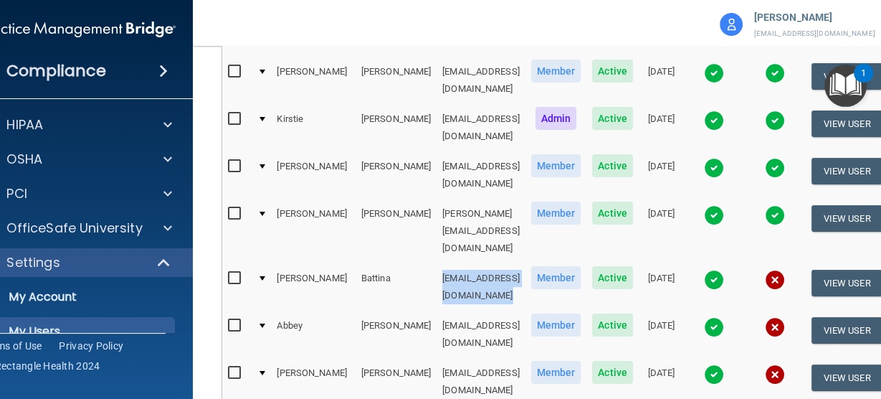
click at [495, 311] on td "[EMAIL_ADDRESS][DOMAIN_NAME]" at bounding box center [481, 334] width 89 height 47
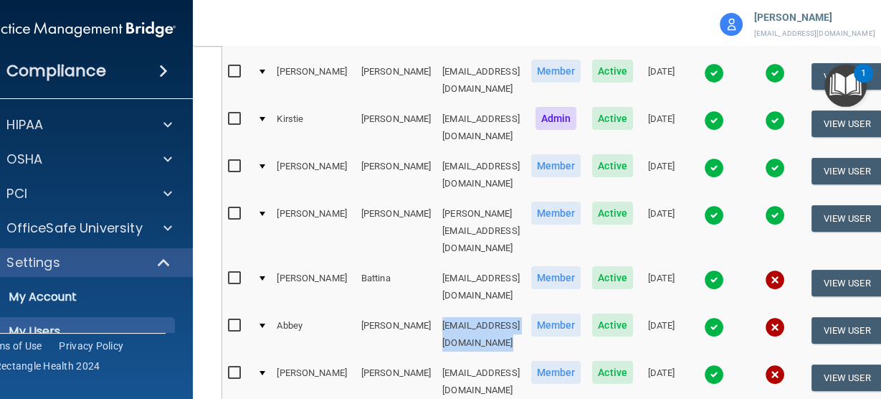
click at [495, 311] on td "[EMAIL_ADDRESS][DOMAIN_NAME]" at bounding box center [481, 334] width 89 height 47
copy td "[EMAIL_ADDRESS][DOMAIN_NAME]"
click at [484, 358] on td "[EMAIL_ADDRESS][DOMAIN_NAME]" at bounding box center [481, 381] width 89 height 47
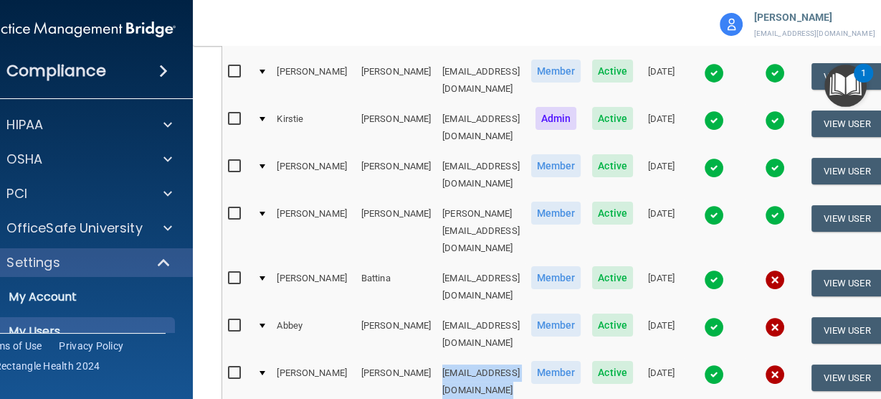
click at [484, 358] on td "[EMAIL_ADDRESS][DOMAIN_NAME]" at bounding box center [481, 381] width 89 height 47
copy td "[EMAIL_ADDRESS][DOMAIN_NAME]"
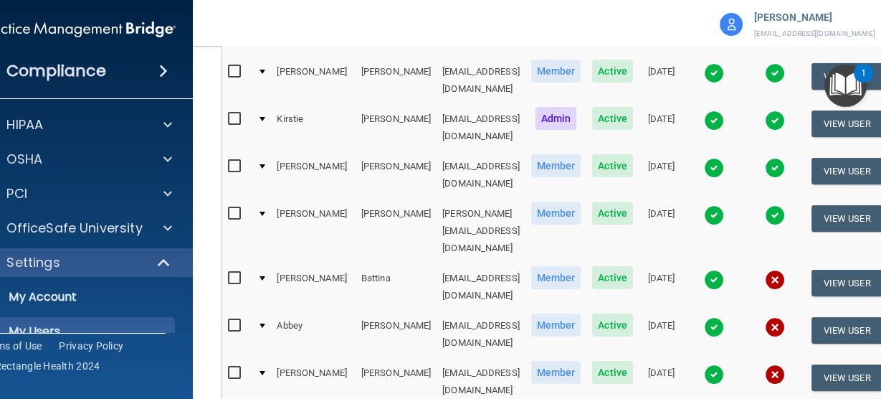
copy td "[EMAIL_ADDRESS][DOMAIN_NAME]"
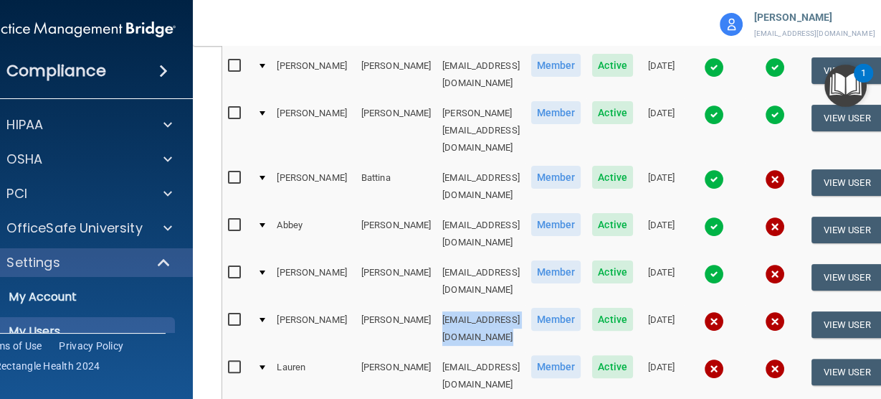
scroll to position [459, 0]
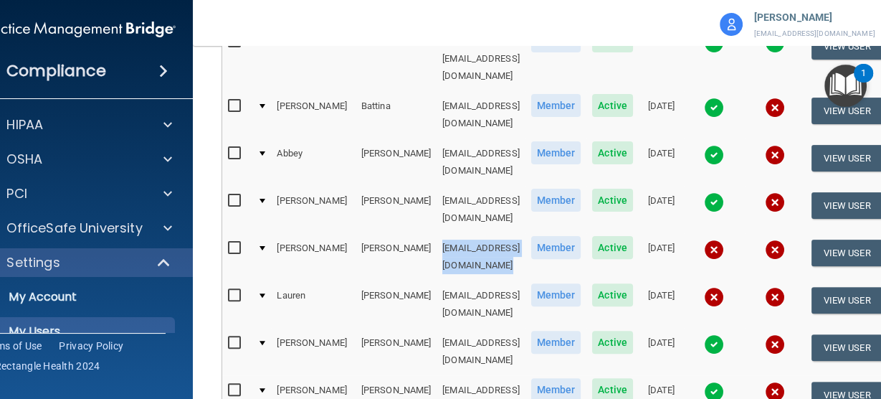
click at [437, 280] on td "[EMAIL_ADDRESS][DOMAIN_NAME]" at bounding box center [481, 303] width 89 height 47
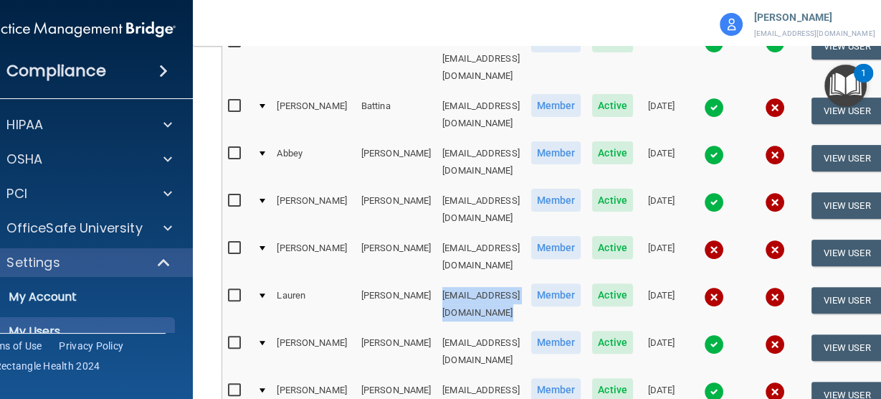
click at [437, 280] on td "[EMAIL_ADDRESS][DOMAIN_NAME]" at bounding box center [481, 303] width 89 height 47
copy td "[EMAIL_ADDRESS][DOMAIN_NAME]"
click at [437, 328] on td "[EMAIL_ADDRESS][DOMAIN_NAME]" at bounding box center [481, 351] width 89 height 47
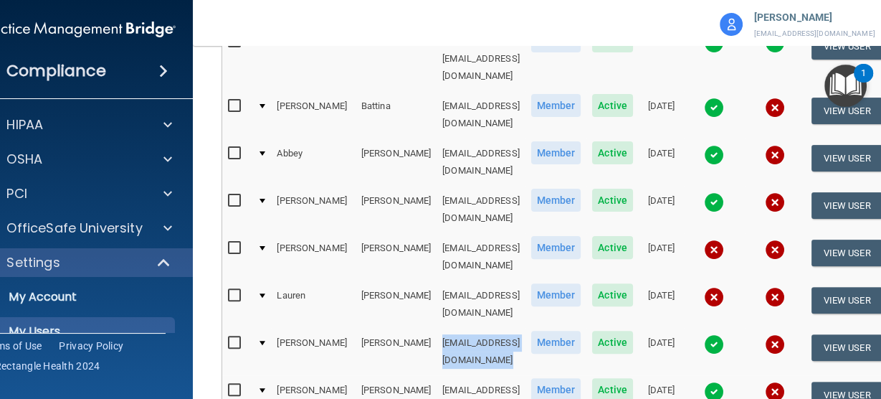
click at [437, 328] on td "[EMAIL_ADDRESS][DOMAIN_NAME]" at bounding box center [481, 351] width 89 height 47
copy td "[EMAIL_ADDRESS][DOMAIN_NAME]"
click at [492, 375] on td "[EMAIL_ADDRESS][DOMAIN_NAME]" at bounding box center [481, 398] width 89 height 47
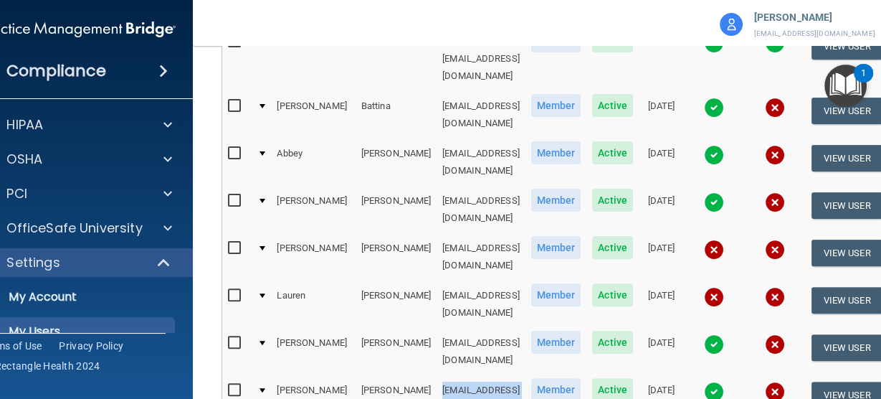
copy td "[EMAIL_ADDRESS][DOMAIN_NAME]"
